Goal: Register for event/course

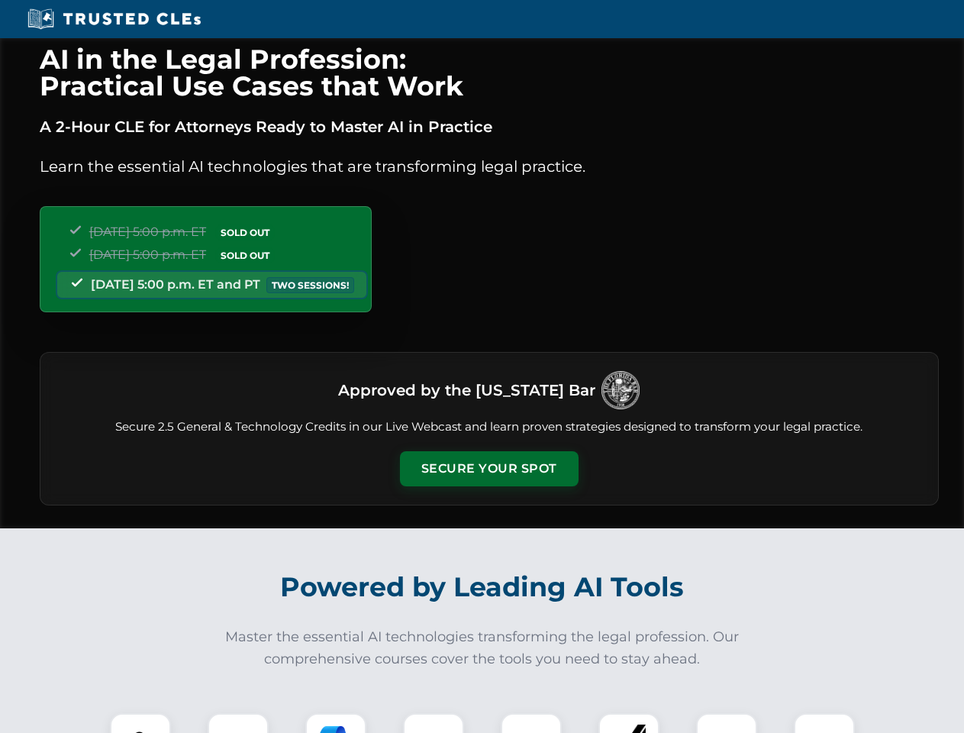
click at [489, 469] on button "Secure Your Spot" at bounding box center [489, 468] width 179 height 35
click at [140, 723] on img at bounding box center [140, 743] width 44 height 44
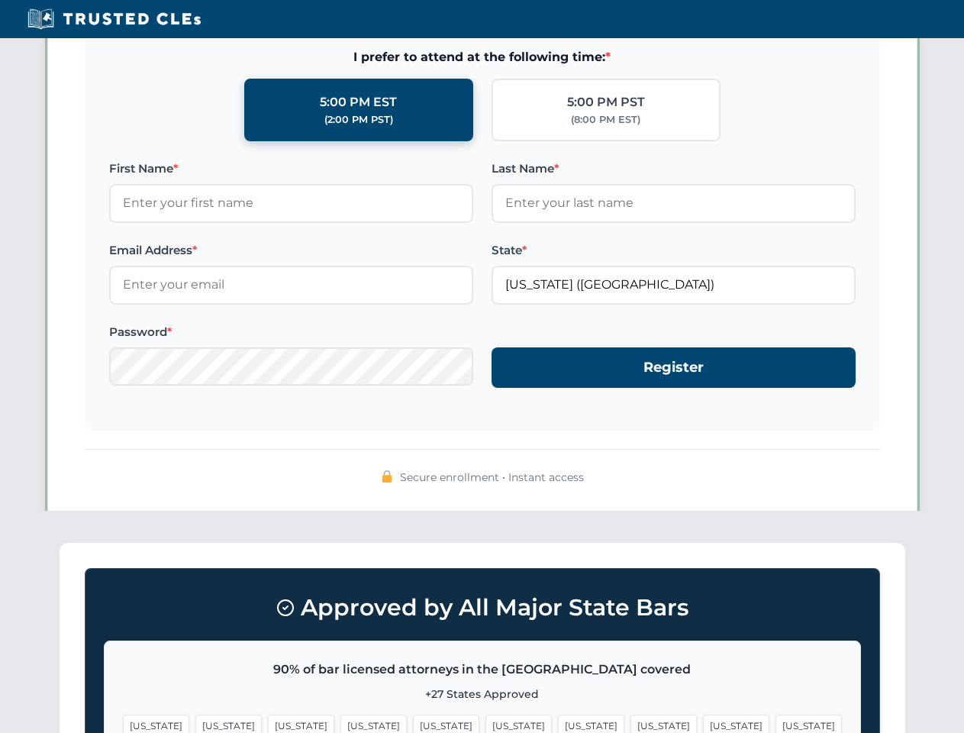
click at [558, 723] on span "[US_STATE]" at bounding box center [591, 726] width 66 height 22
click at [703, 723] on span "[US_STATE]" at bounding box center [736, 726] width 66 height 22
